Goal: Task Accomplishment & Management: Manage account settings

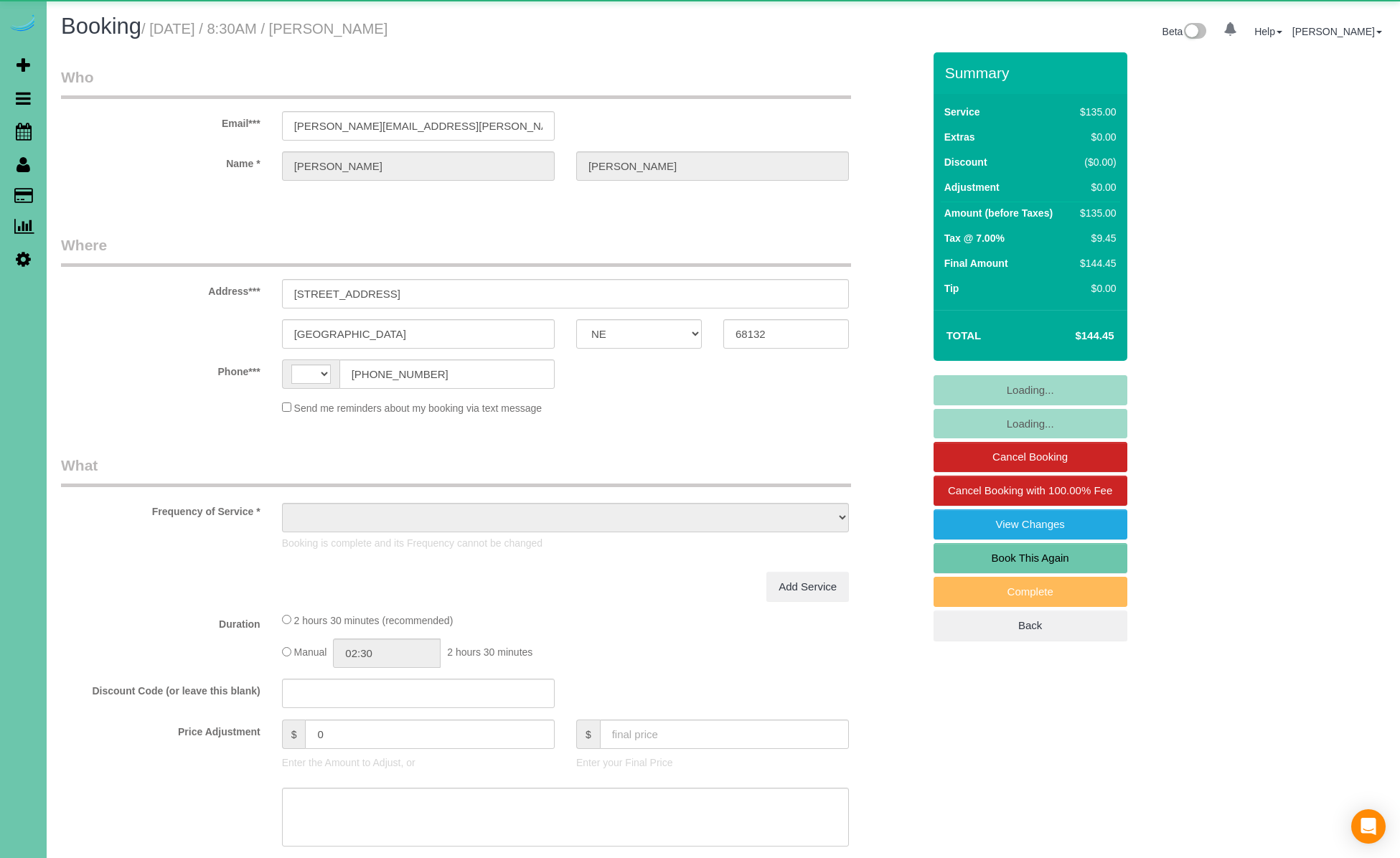
select select "NE"
select select "string:[GEOGRAPHIC_DATA]"
select select "object:663"
select select "string:fspay-cf6d09dd-3363-4505-ae10-996af018aa10"
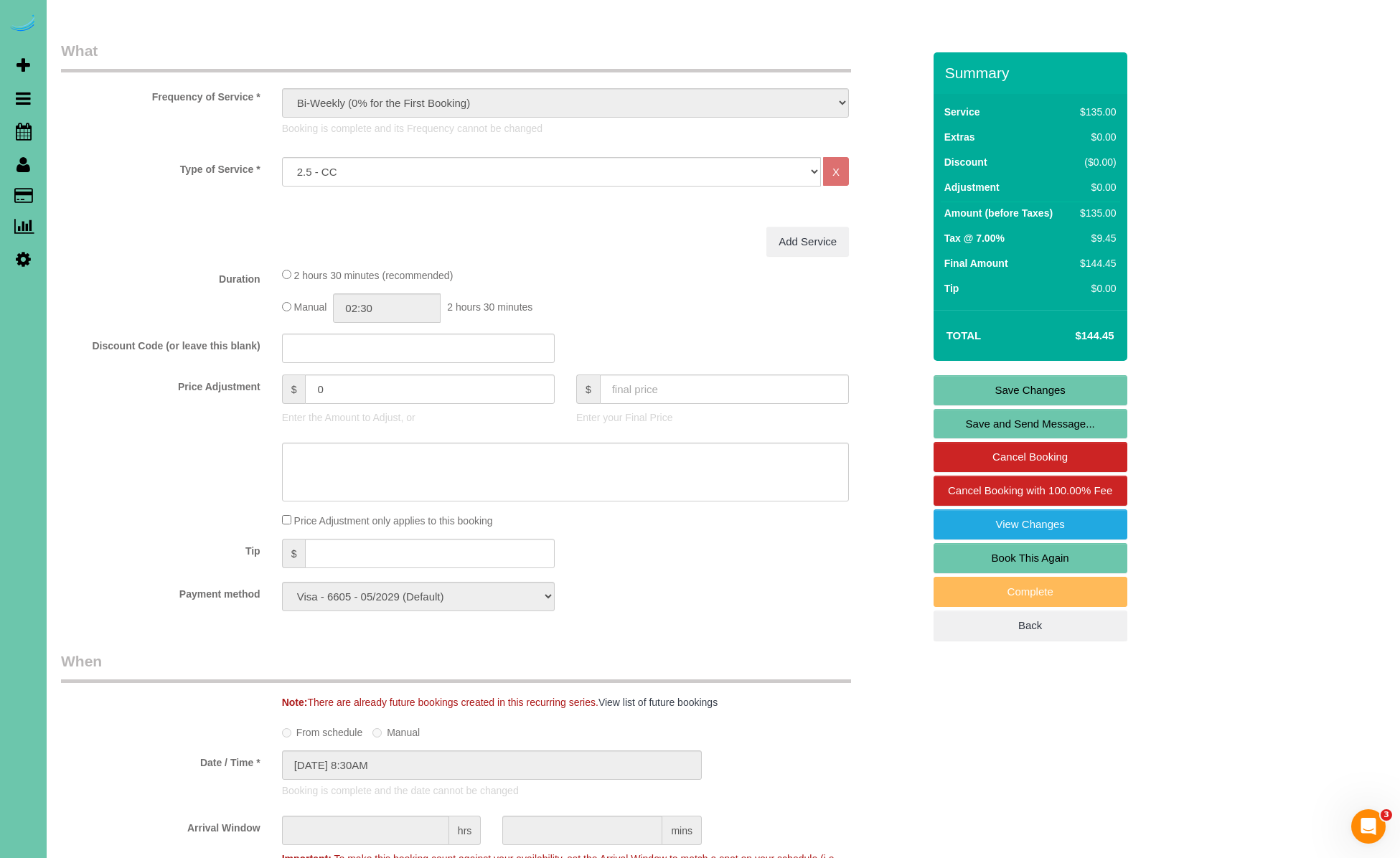
scroll to position [416, 0]
click at [404, 562] on input "text" at bounding box center [430, 552] width 249 height 30
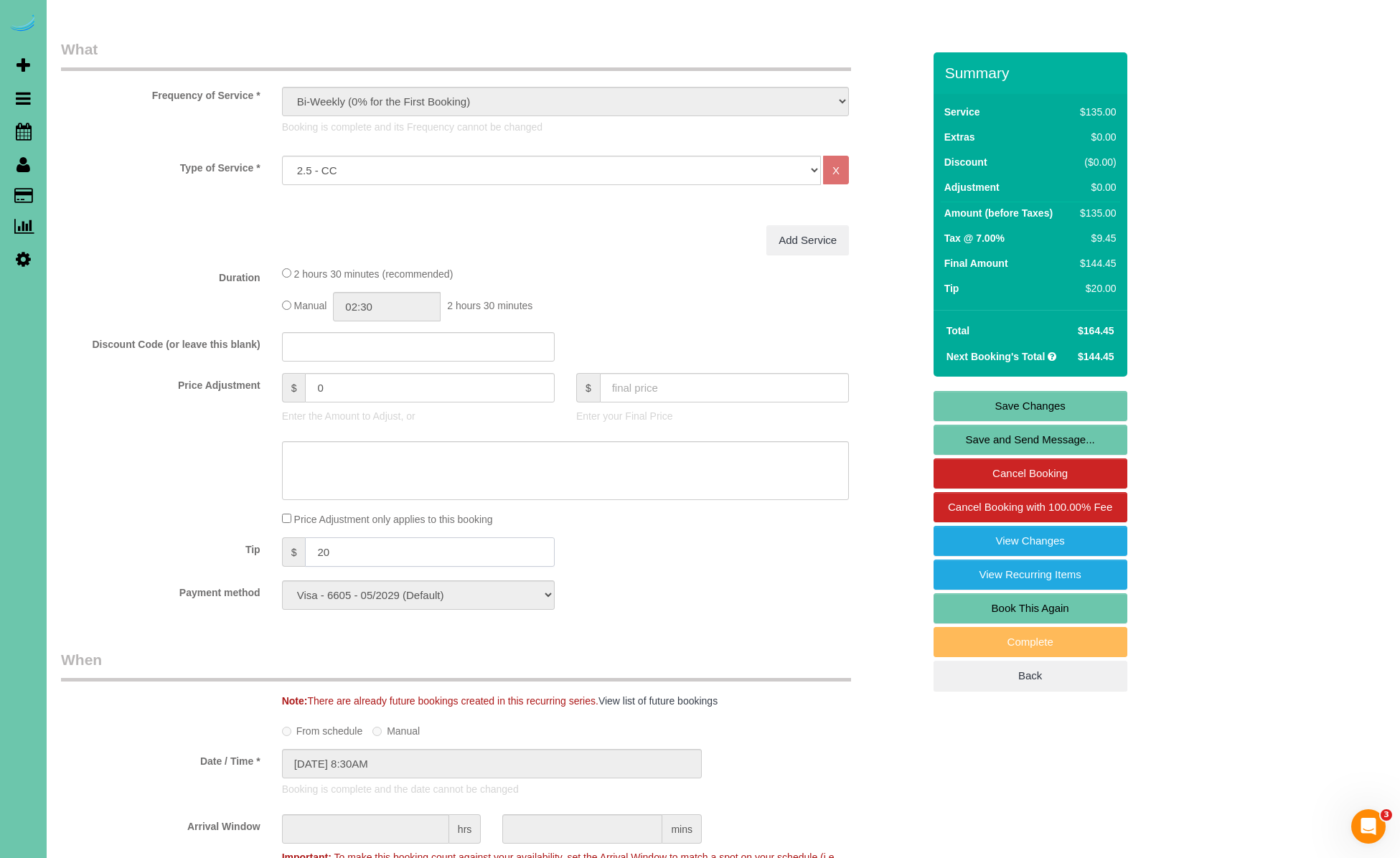
type input "20"
click at [1026, 406] on link "Save Changes" at bounding box center [1030, 406] width 193 height 30
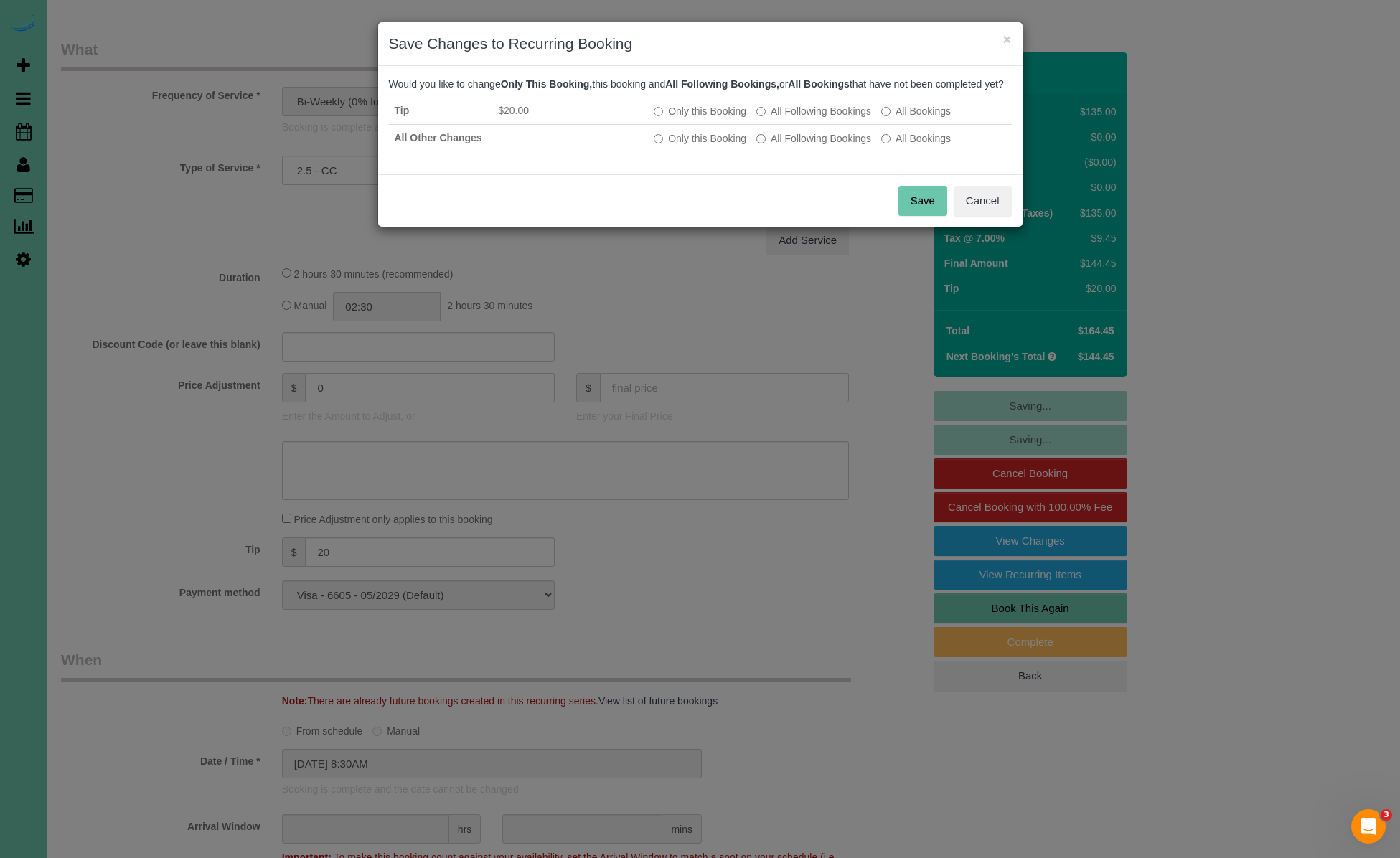
click at [924, 216] on button "Save" at bounding box center [923, 200] width 49 height 30
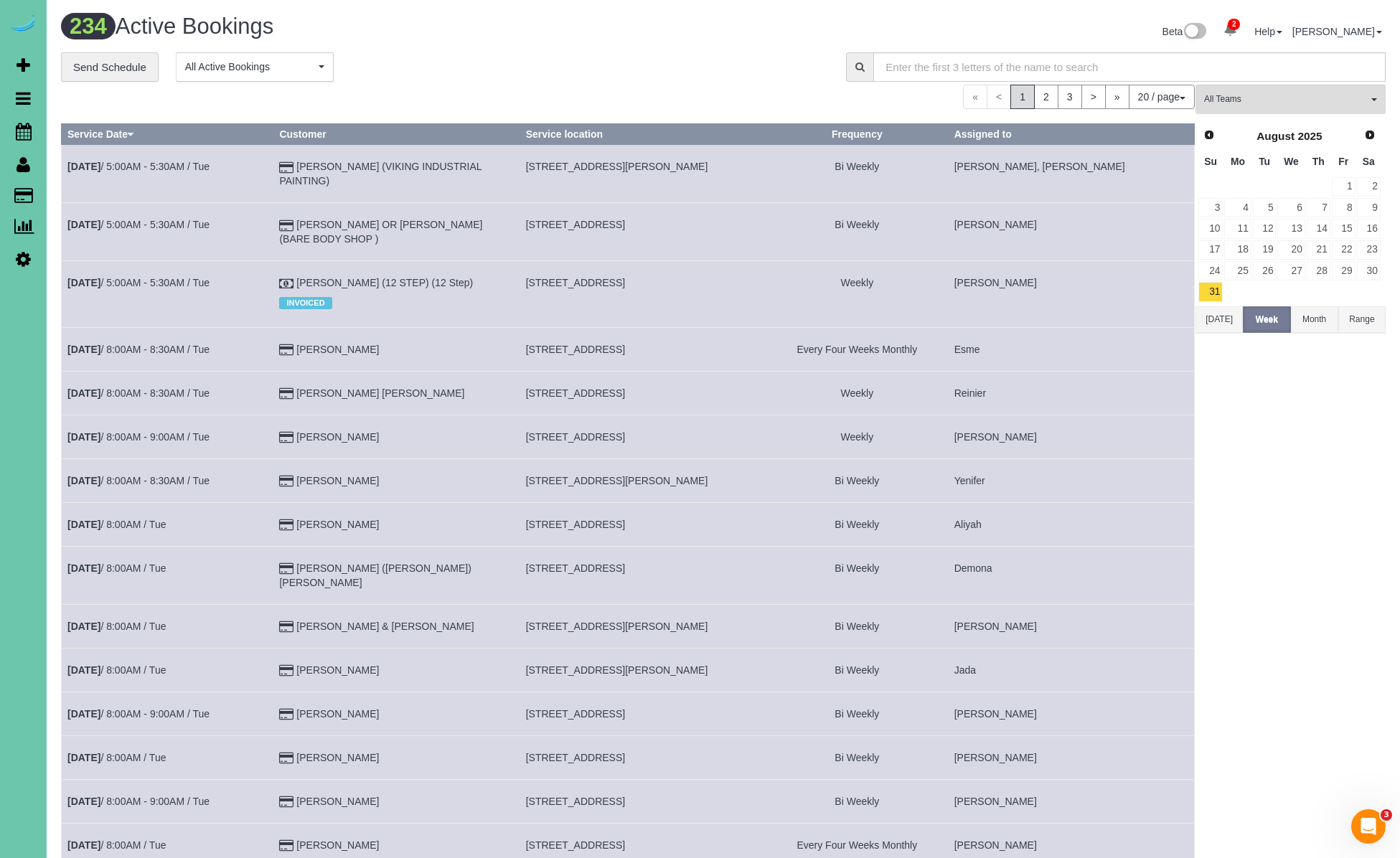
scroll to position [289, 0]
